Goal: Task Accomplishment & Management: Use online tool/utility

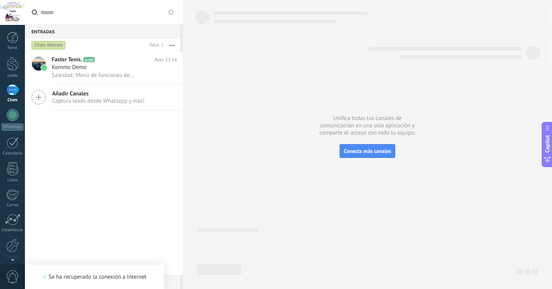
click at [13, 95] on div at bounding box center [13, 89] width 12 height 11
click at [12, 114] on div at bounding box center [13, 115] width 12 height 12
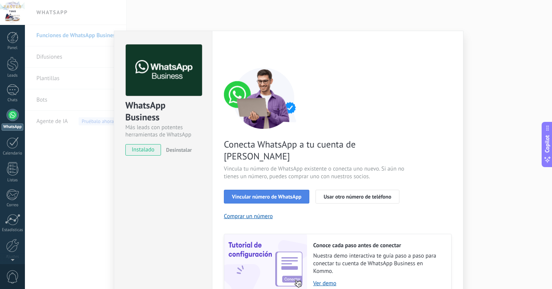
click at [279, 194] on span "Vincular número de WhatsApp" at bounding box center [266, 196] width 69 height 5
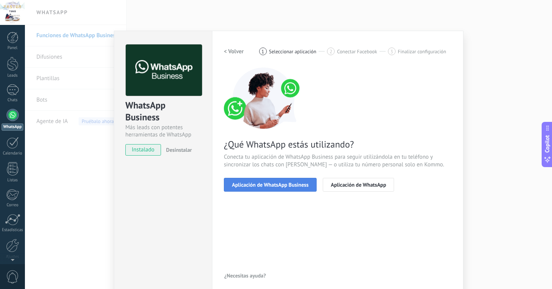
click at [279, 187] on span "Aplicación de WhatsApp Business" at bounding box center [270, 184] width 77 height 5
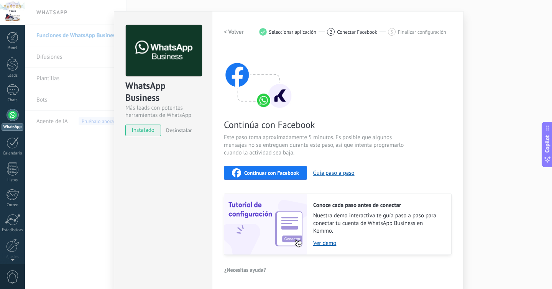
scroll to position [20, 0]
click at [280, 174] on span "Continuar con Facebook" at bounding box center [271, 172] width 55 height 5
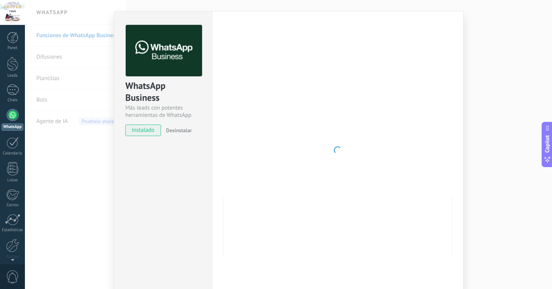
click at [254, 67] on div at bounding box center [338, 150] width 228 height 251
